Goal: Information Seeking & Learning: Learn about a topic

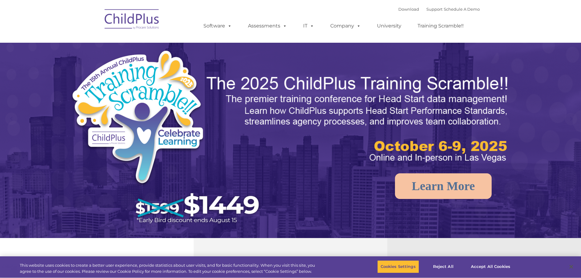
select select "MEDIUM"
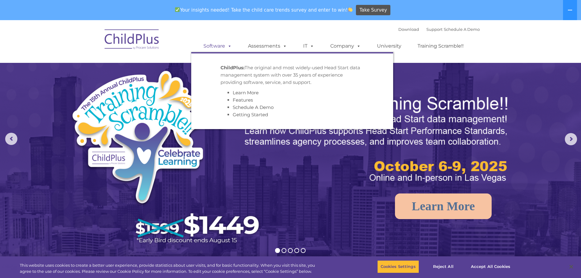
click at [219, 44] on link "Software" at bounding box center [217, 46] width 41 height 12
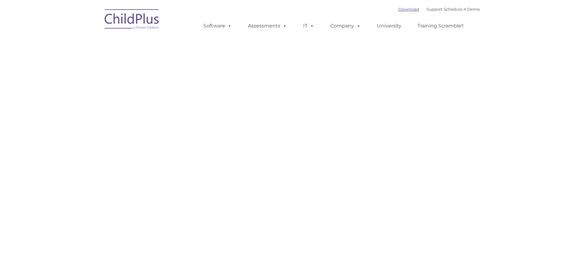
type input ""
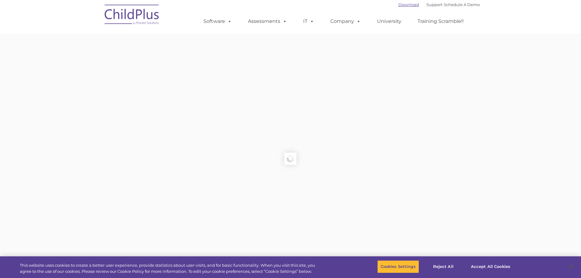
click at [406, 7] on div "Download Support | Schedule A Demo " at bounding box center [438, 4] width 81 height 9
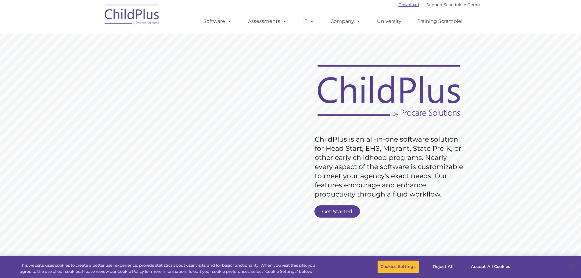
click at [403, 4] on link "Download" at bounding box center [408, 4] width 21 height 5
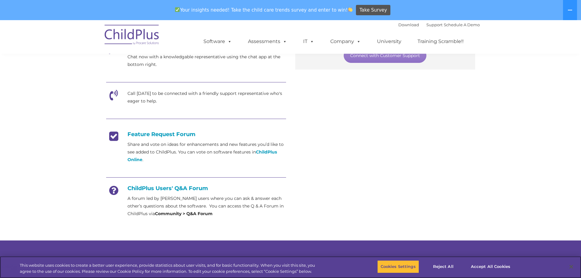
scroll to position [182, 0]
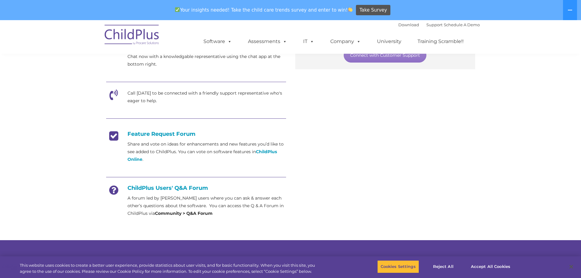
click at [146, 132] on h4 "Feature Request Forum" at bounding box center [196, 134] width 180 height 7
drag, startPoint x: 214, startPoint y: 214, endPoint x: 156, endPoint y: 212, distance: 58.6
click at [156, 212] on p "A forum led by ChildPlus users where you can ask & answer each other’s question…" at bounding box center [206, 205] width 159 height 23
copy strong "Community > Q&A Forum"
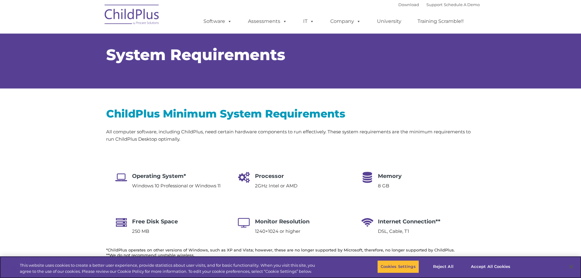
select select "MEDIUM"
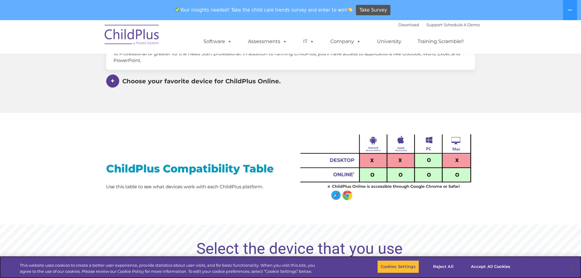
scroll to position [425, 0]
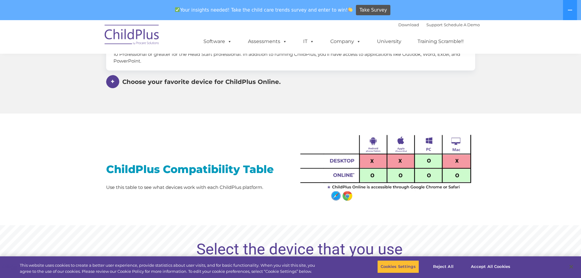
click at [109, 84] on span at bounding box center [112, 81] width 13 height 13
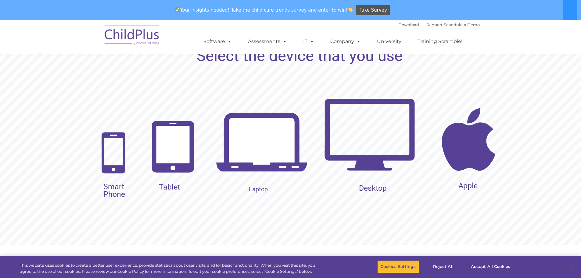
scroll to position [620, 0]
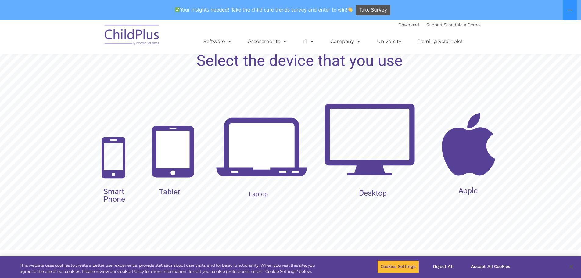
click at [258, 159] on img at bounding box center [261, 147] width 91 height 91
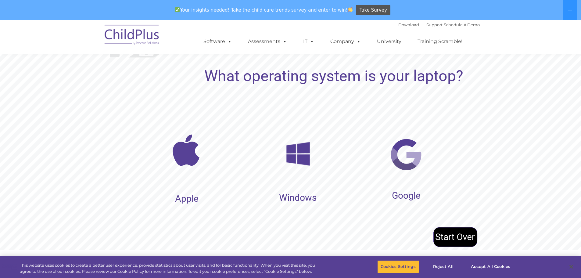
click at [299, 199] on rs-layer "Windows" at bounding box center [298, 198] width 38 height 8
click at [300, 159] on img at bounding box center [298, 154] width 40 height 40
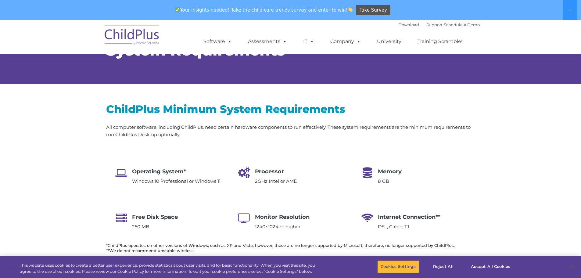
scroll to position [0, 0]
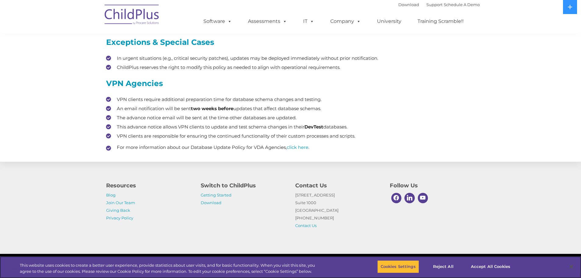
scroll to position [335, 0]
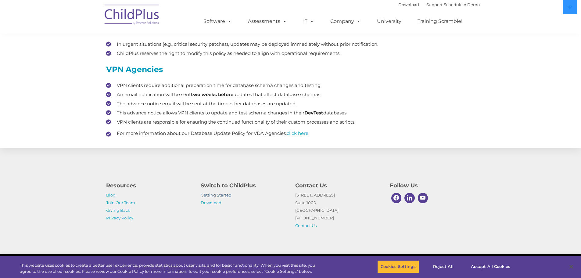
click at [224, 194] on link "Getting Started" at bounding box center [216, 194] width 31 height 5
